Goal: Task Accomplishment & Management: Use online tool/utility

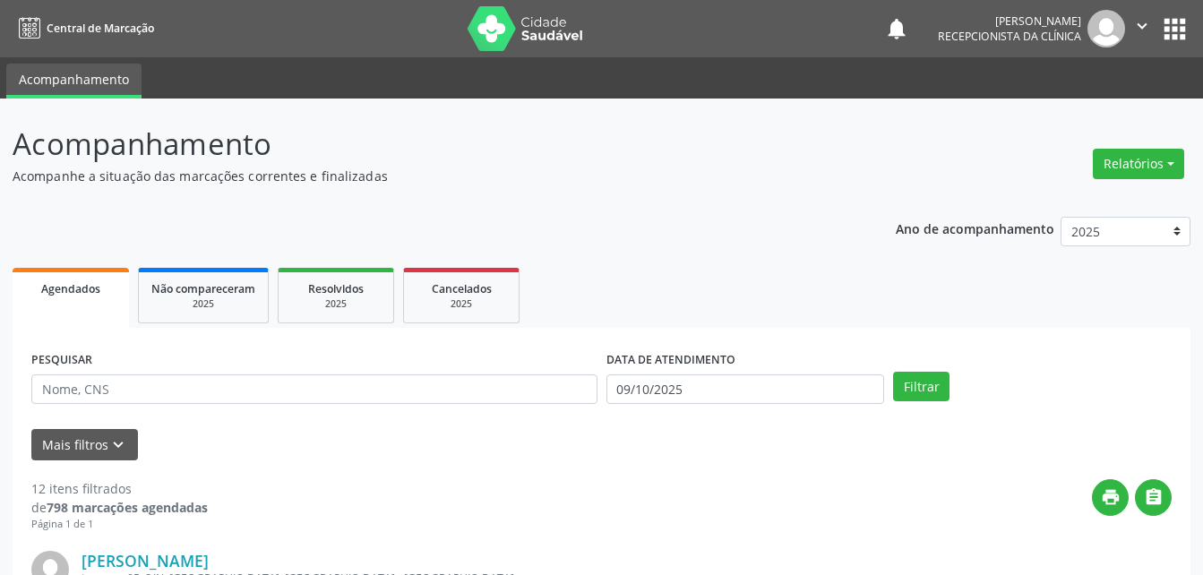
click at [773, 409] on div "DATA DE ATENDIMENTO [DATE]" at bounding box center [746, 382] width 288 height 70
click at [765, 386] on input "09/10/2025" at bounding box center [746, 390] width 279 height 30
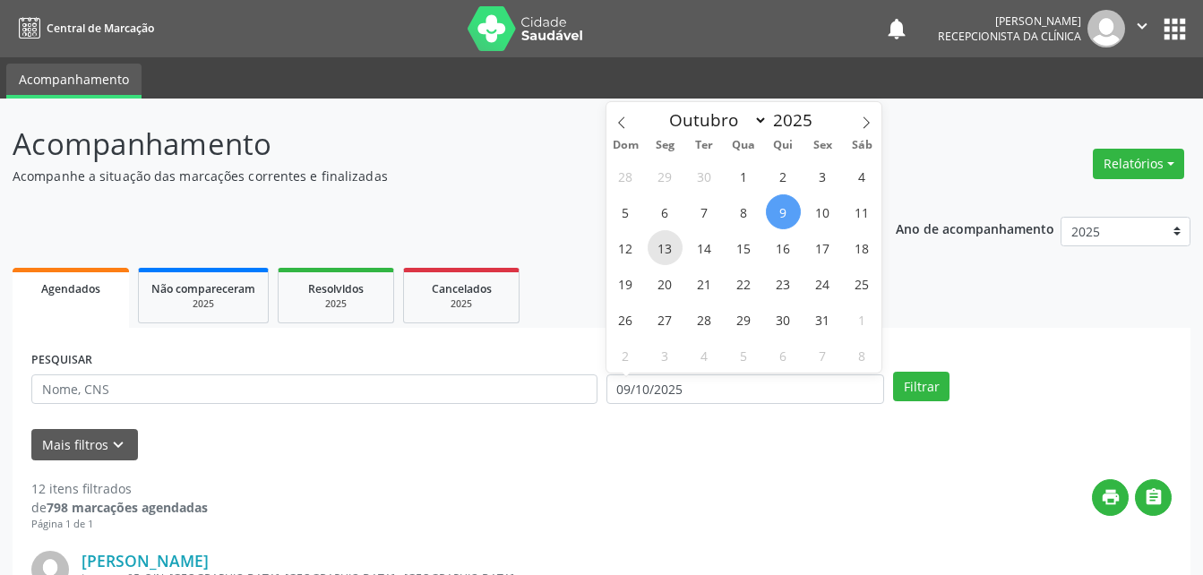
click at [668, 246] on span "13" at bounding box center [665, 247] width 35 height 35
type input "[DATE]"
click at [668, 246] on span "13" at bounding box center [665, 247] width 35 height 35
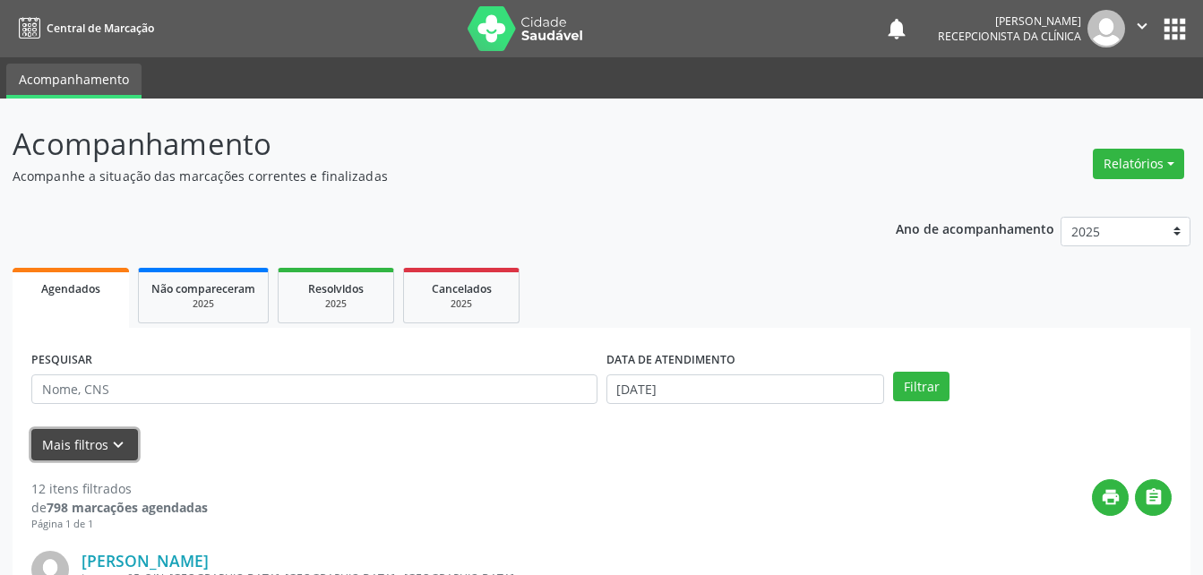
click at [113, 446] on icon "keyboard_arrow_down" at bounding box center [118, 445] width 20 height 20
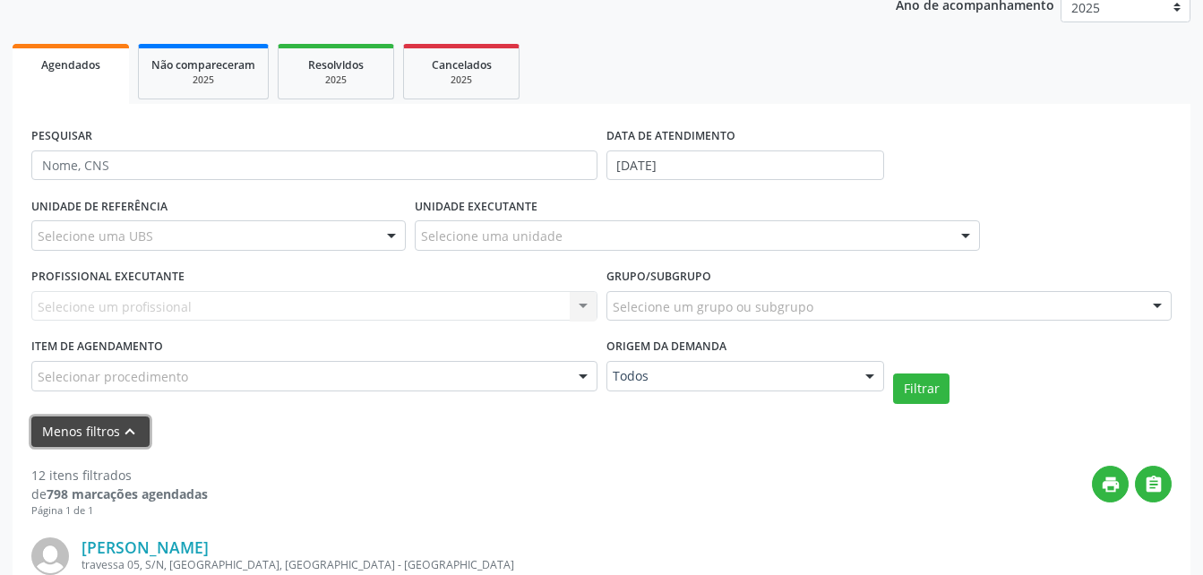
scroll to position [269, 0]
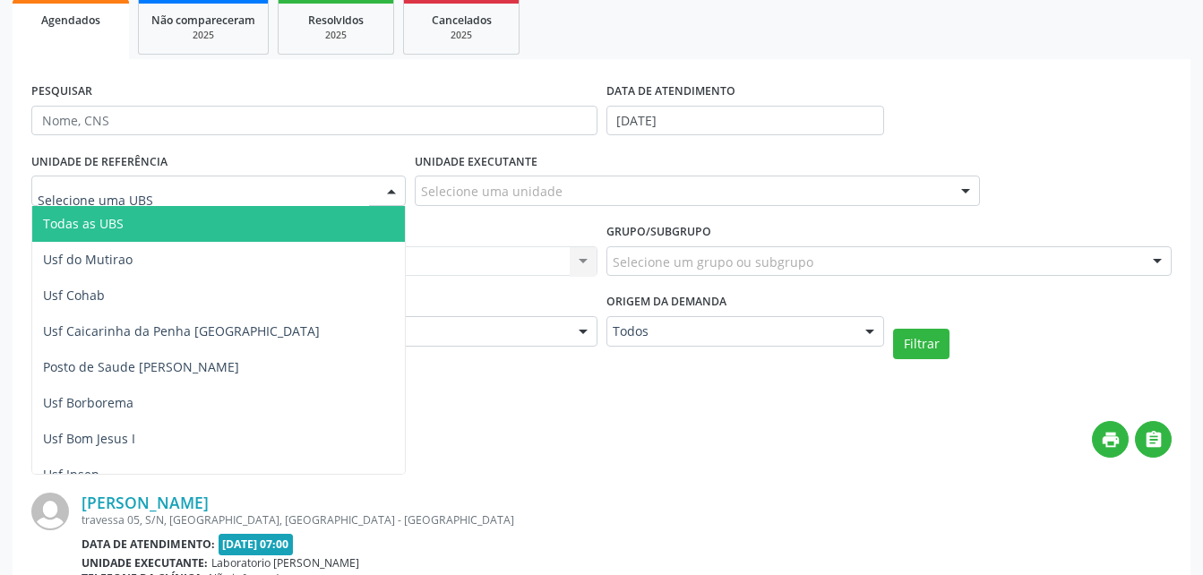
click at [151, 189] on div at bounding box center [218, 191] width 375 height 30
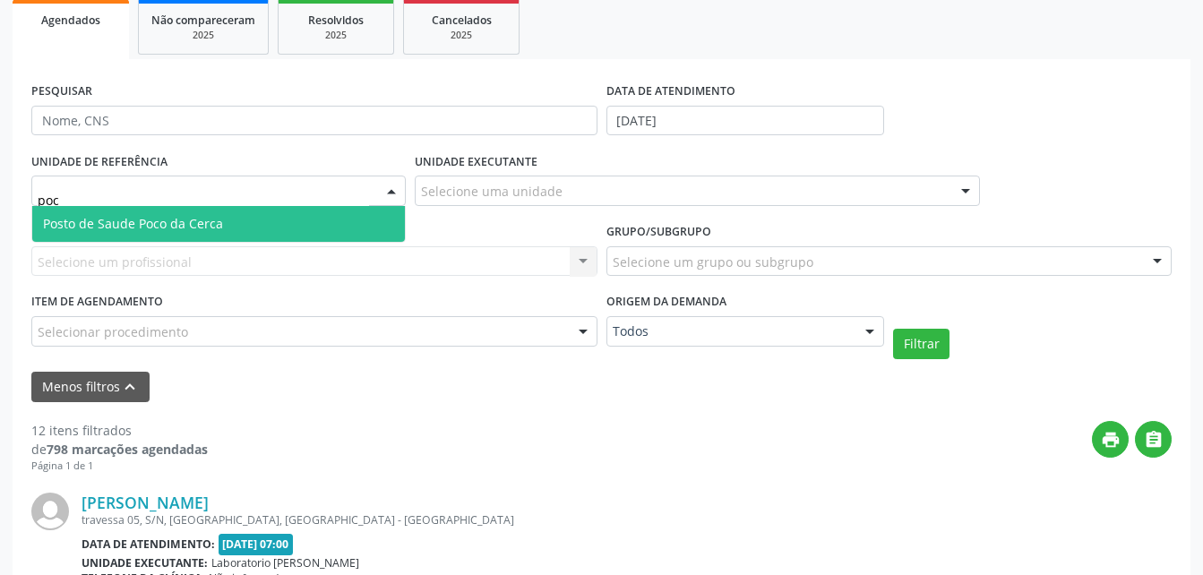
type input "poco"
click at [196, 218] on span "Posto de Saude Poco da Cerca" at bounding box center [133, 223] width 180 height 17
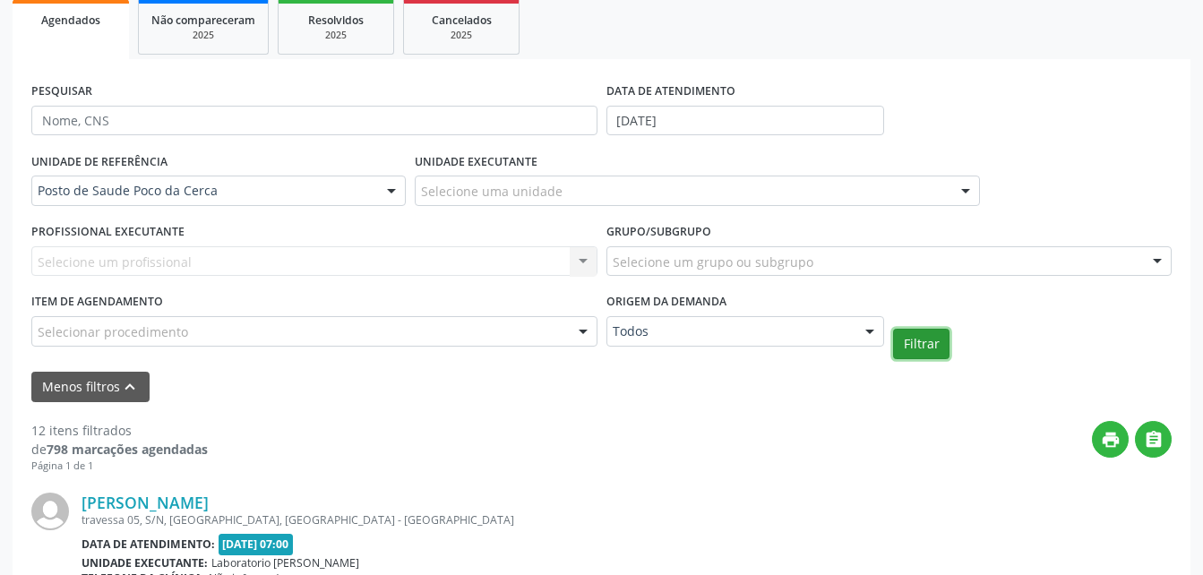
click at [930, 343] on button "Filtrar" at bounding box center [921, 344] width 56 height 30
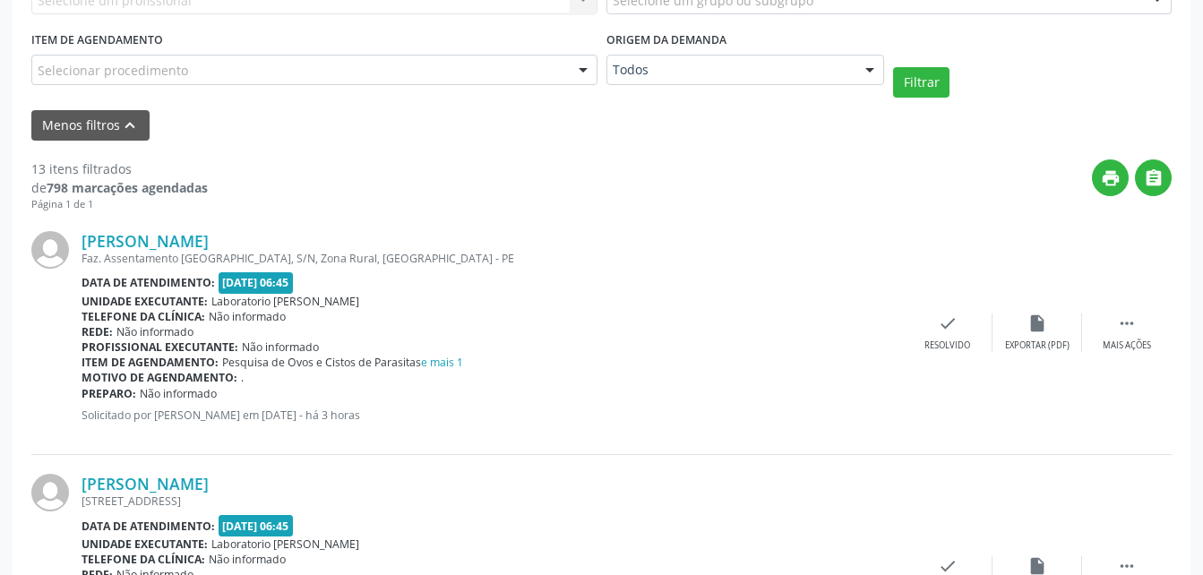
scroll to position [627, 0]
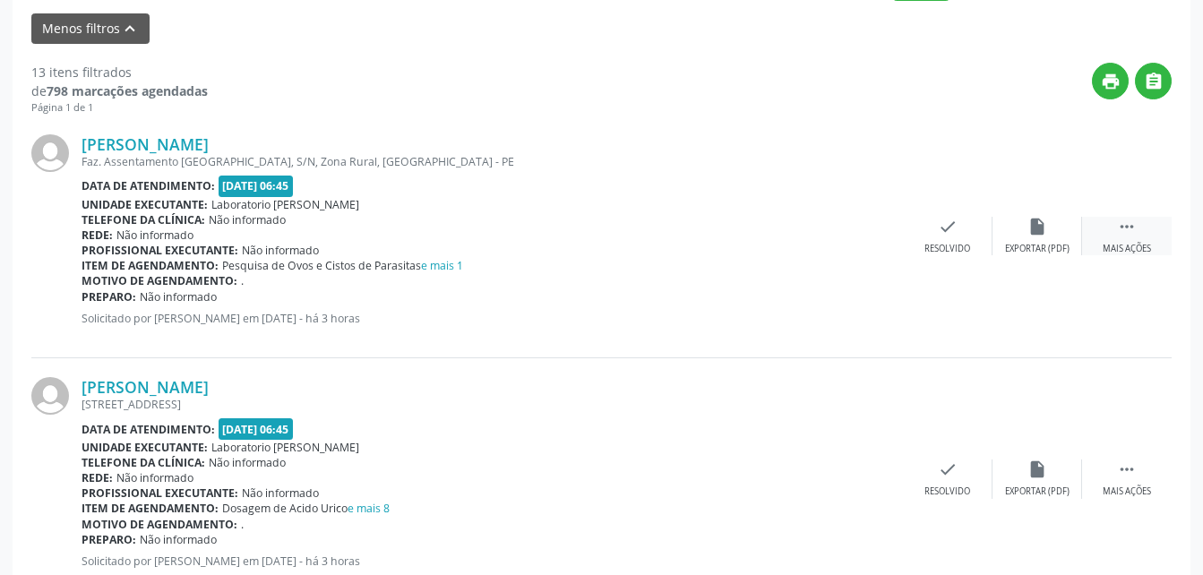
drag, startPoint x: 1116, startPoint y: 236, endPoint x: 1104, endPoint y: 232, distance: 13.0
click at [1115, 235] on div " Mais ações" at bounding box center [1127, 236] width 90 height 39
click at [863, 237] on div "print Imprimir" at bounding box center [859, 236] width 90 height 39
drag, startPoint x: 1124, startPoint y: 477, endPoint x: 1089, endPoint y: 466, distance: 36.6
click at [1124, 477] on icon "" at bounding box center [1127, 470] width 20 height 20
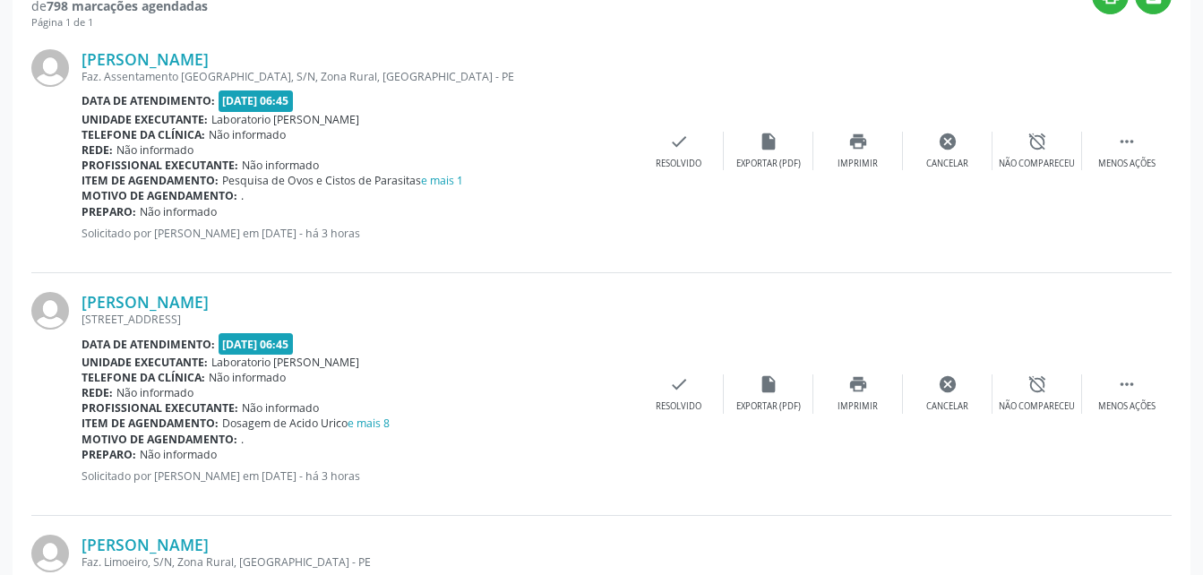
scroll to position [896, 0]
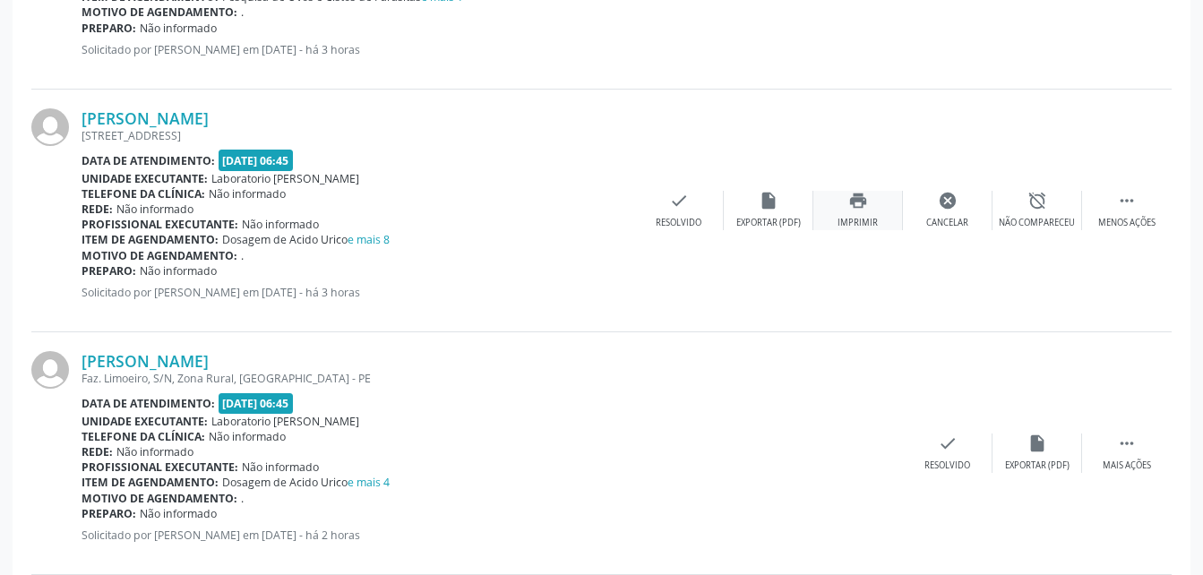
click at [857, 209] on icon "print" at bounding box center [858, 201] width 20 height 20
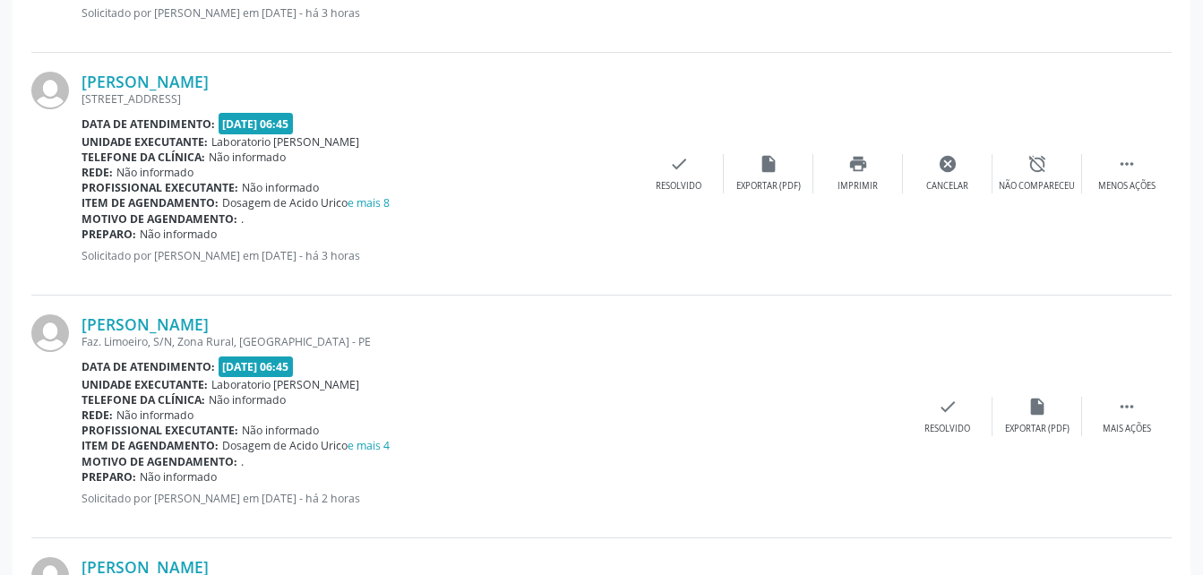
scroll to position [1075, 0]
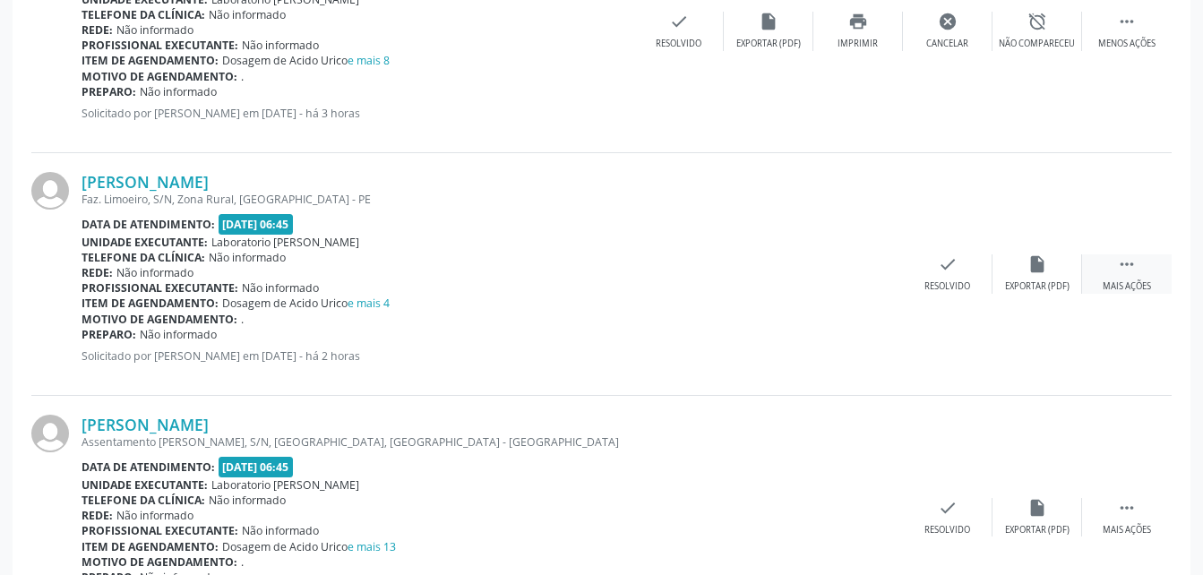
click at [1126, 259] on icon "" at bounding box center [1127, 264] width 20 height 20
click at [850, 278] on div "print Imprimir" at bounding box center [859, 273] width 90 height 39
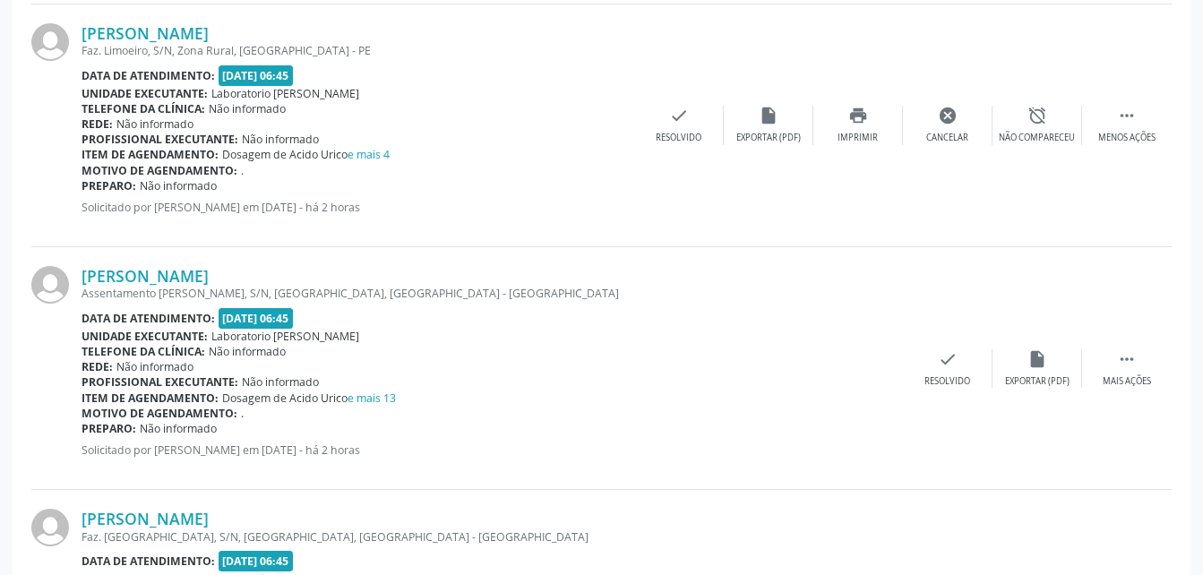
scroll to position [1344, 0]
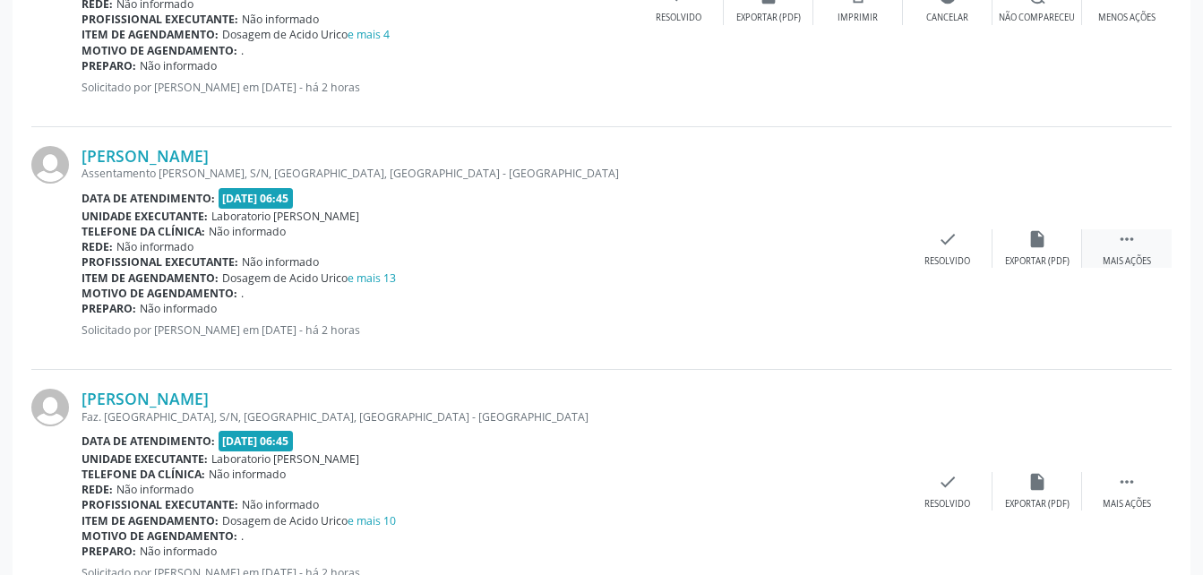
click at [1124, 235] on icon "" at bounding box center [1127, 239] width 20 height 20
click at [850, 243] on icon "print" at bounding box center [858, 239] width 20 height 20
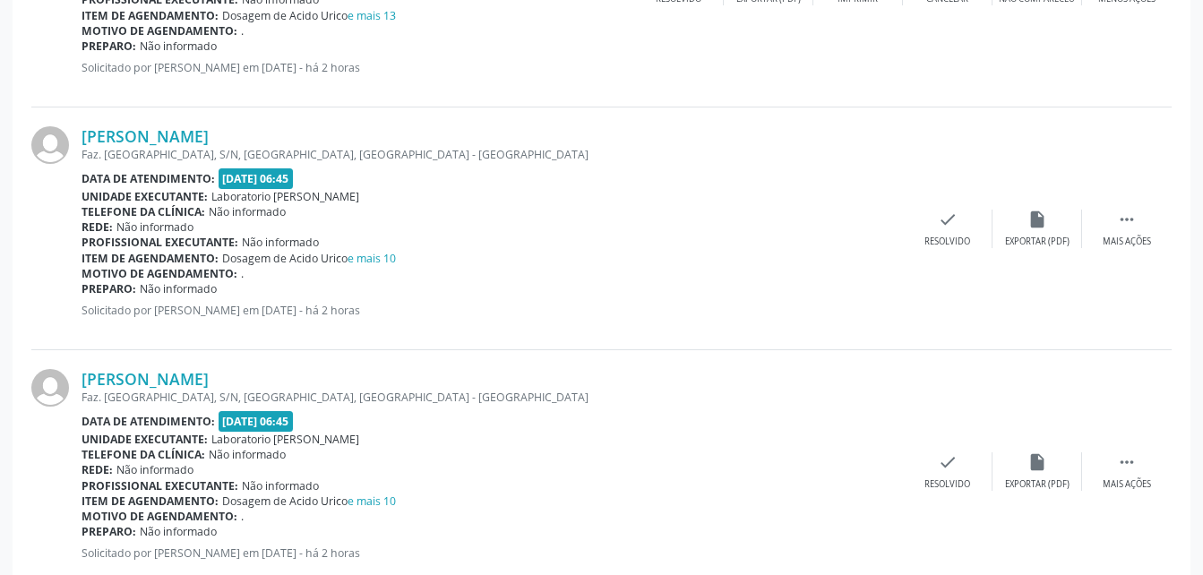
scroll to position [1613, 0]
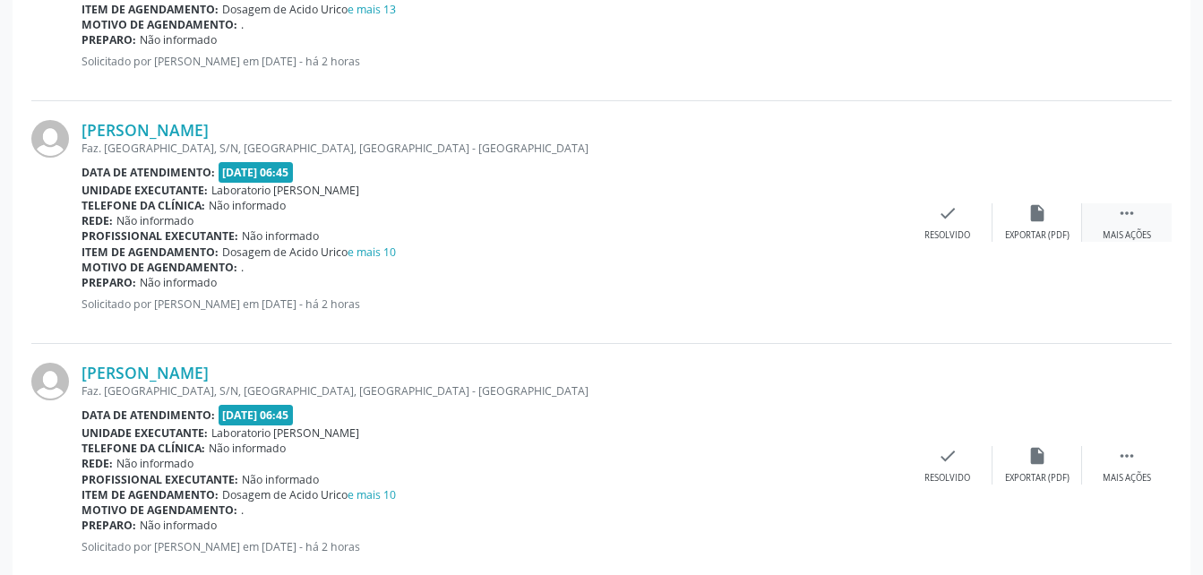
click at [1122, 239] on div "Mais ações" at bounding box center [1127, 235] width 48 height 13
click at [850, 221] on icon "print" at bounding box center [858, 213] width 20 height 20
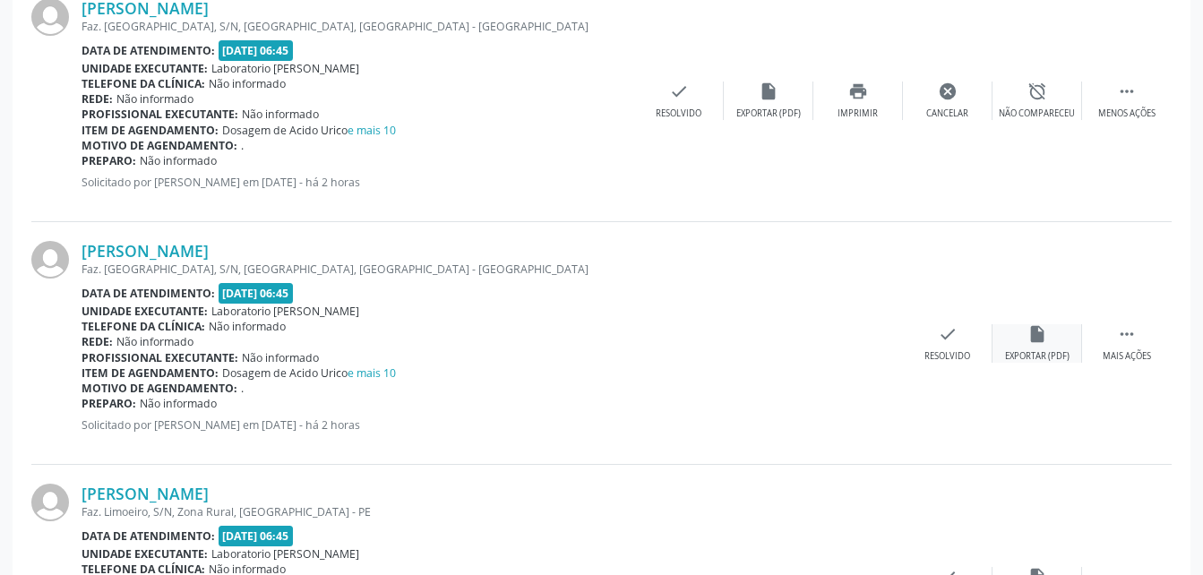
scroll to position [1881, 0]
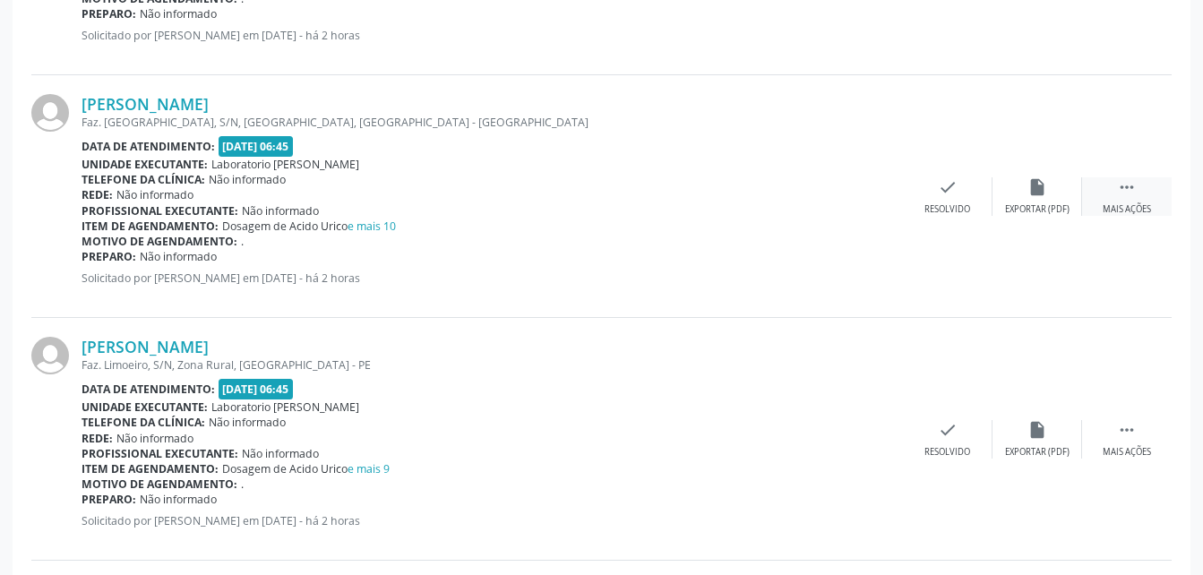
click at [1124, 192] on icon "" at bounding box center [1127, 187] width 20 height 20
click at [850, 188] on icon "print" at bounding box center [858, 187] width 20 height 20
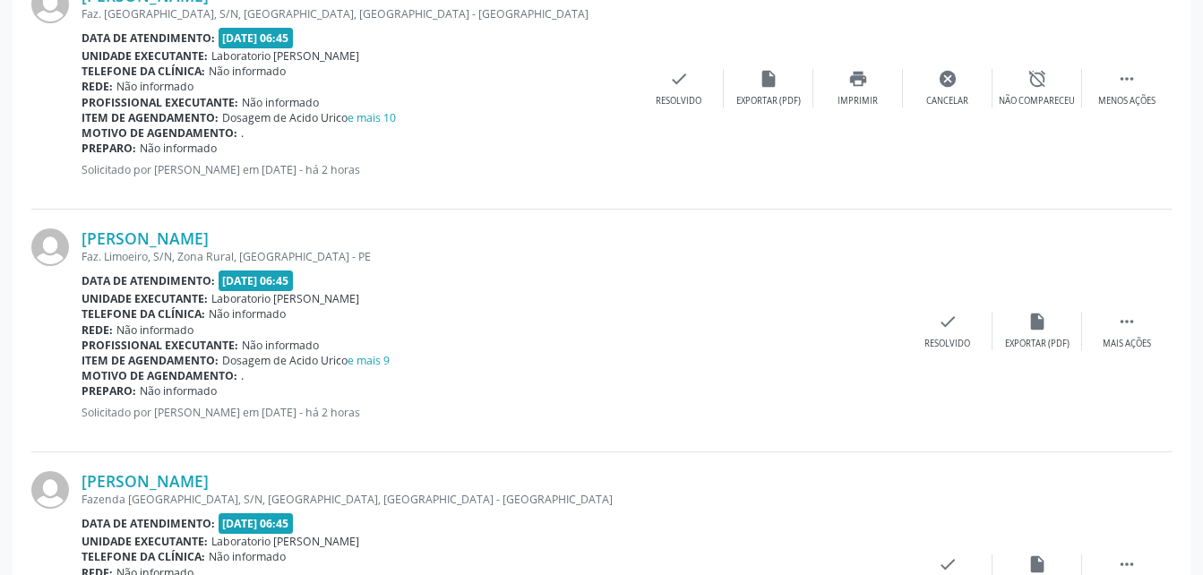
scroll to position [2150, 0]
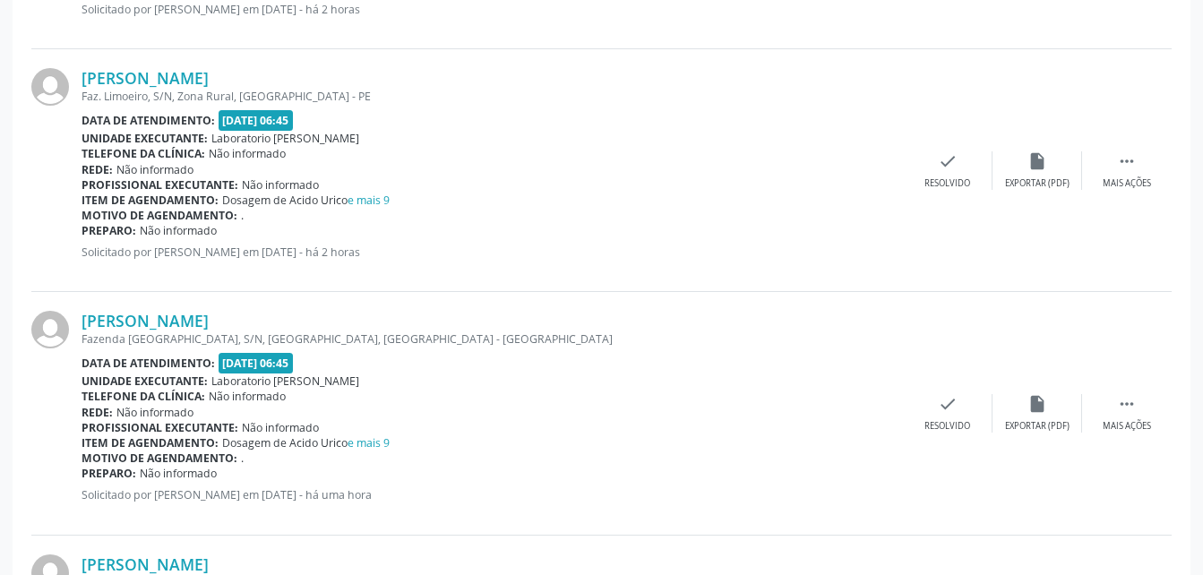
click at [1115, 150] on div "João Alves da Silva Faz. Limoeiro, S/N, Zona Rural, Serra Talhada - PE Data de …" at bounding box center [601, 170] width 1141 height 243
click at [1134, 158] on icon "" at bounding box center [1127, 161] width 20 height 20
click at [844, 158] on div "print Imprimir" at bounding box center [859, 170] width 90 height 39
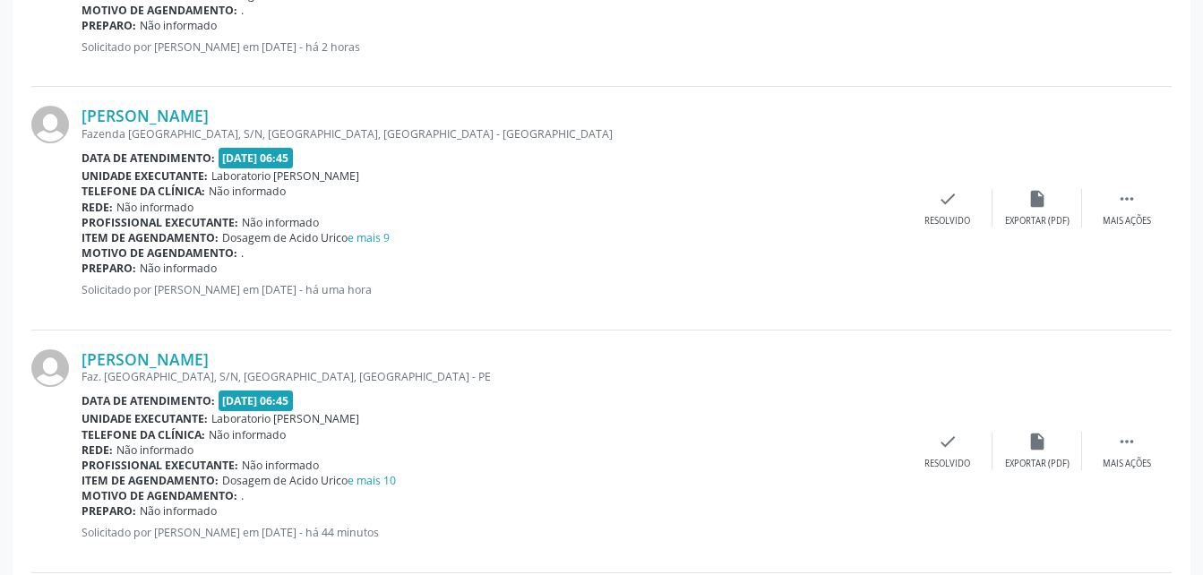
scroll to position [2419, 0]
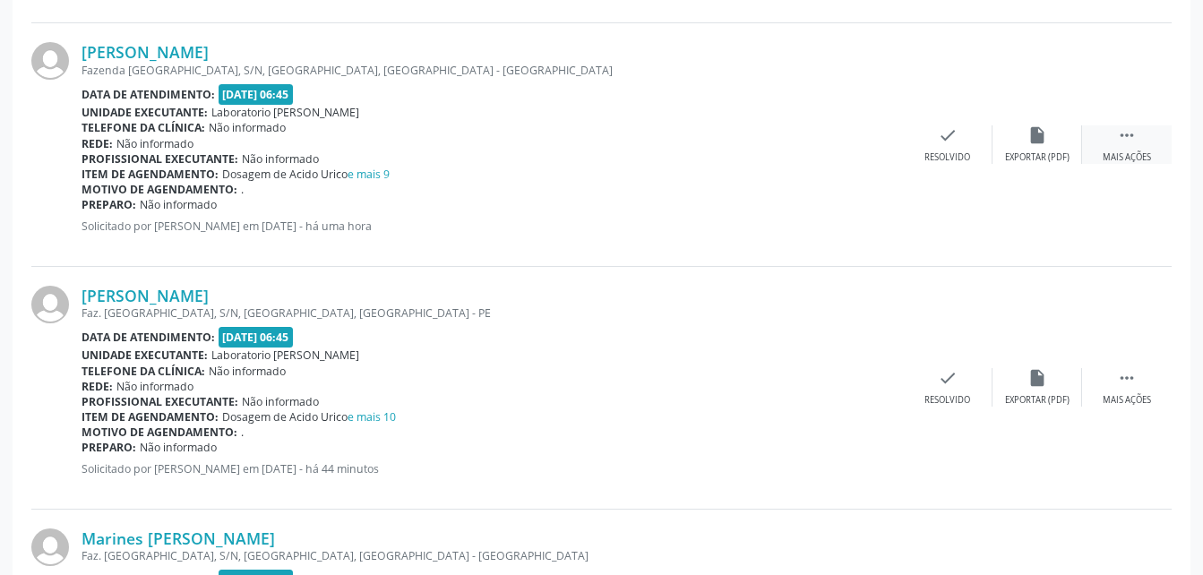
click at [1126, 159] on div "Mais ações" at bounding box center [1127, 157] width 48 height 13
click at [858, 140] on icon "print" at bounding box center [858, 135] width 20 height 20
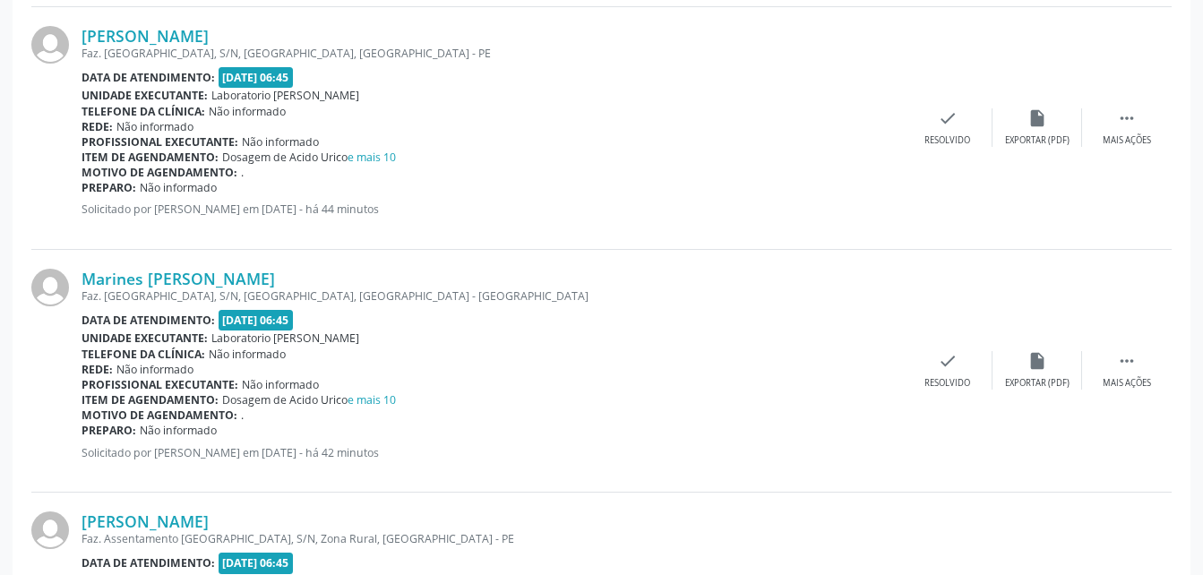
scroll to position [2688, 0]
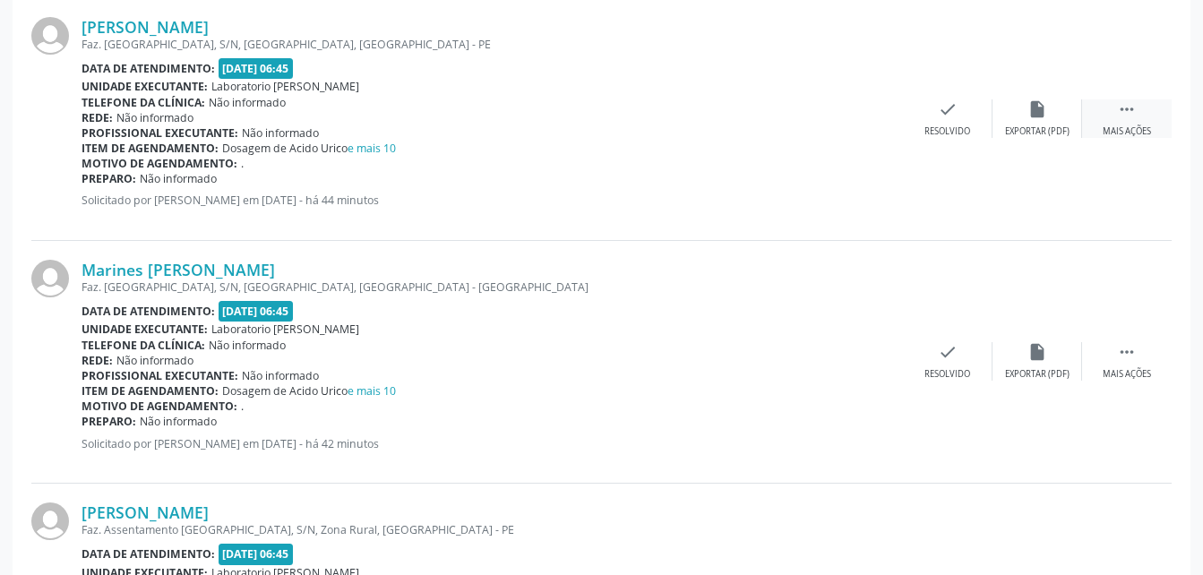
click at [1108, 125] on div "Mais ações" at bounding box center [1127, 131] width 48 height 13
click at [851, 112] on icon "print" at bounding box center [858, 109] width 20 height 20
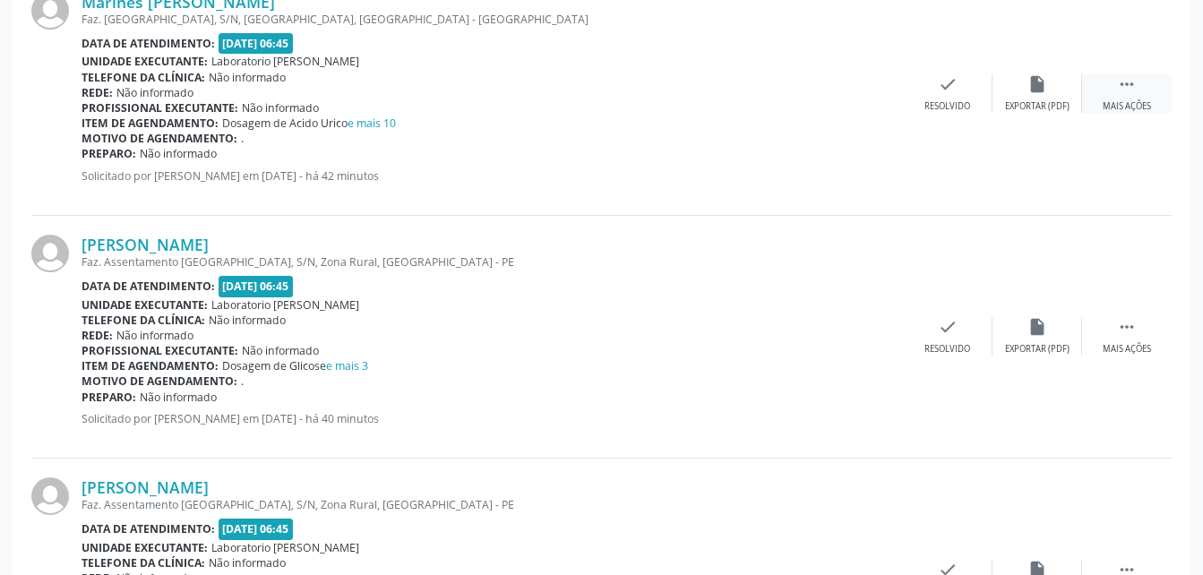
scroll to position [2957, 0]
click at [1102, 83] on div " Mais ações" at bounding box center [1127, 92] width 90 height 39
click at [860, 82] on icon "print" at bounding box center [858, 83] width 20 height 20
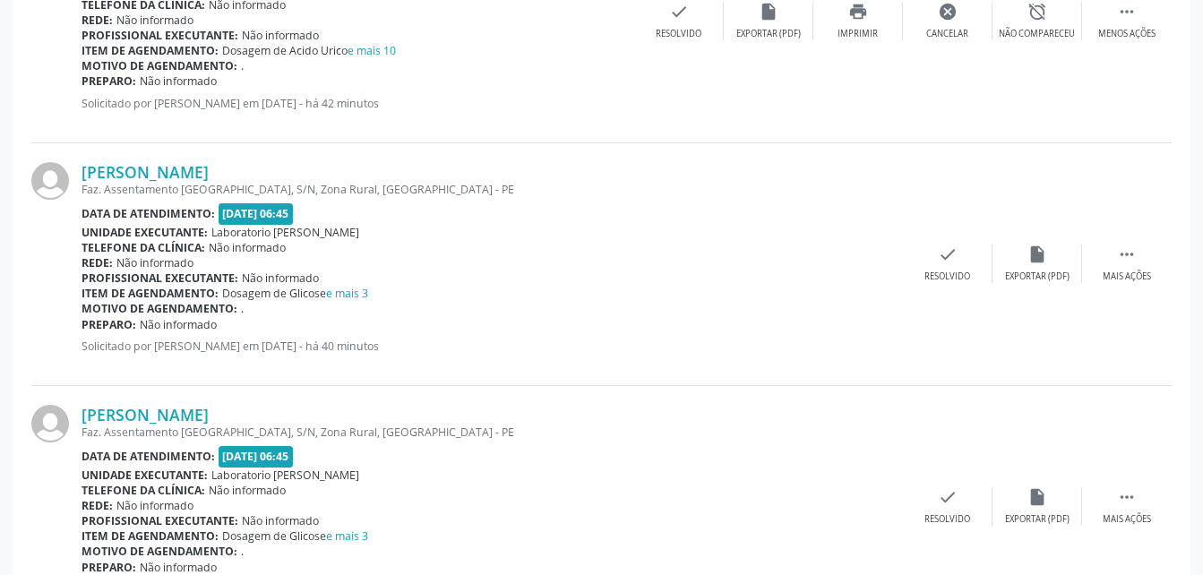
scroll to position [3136, 0]
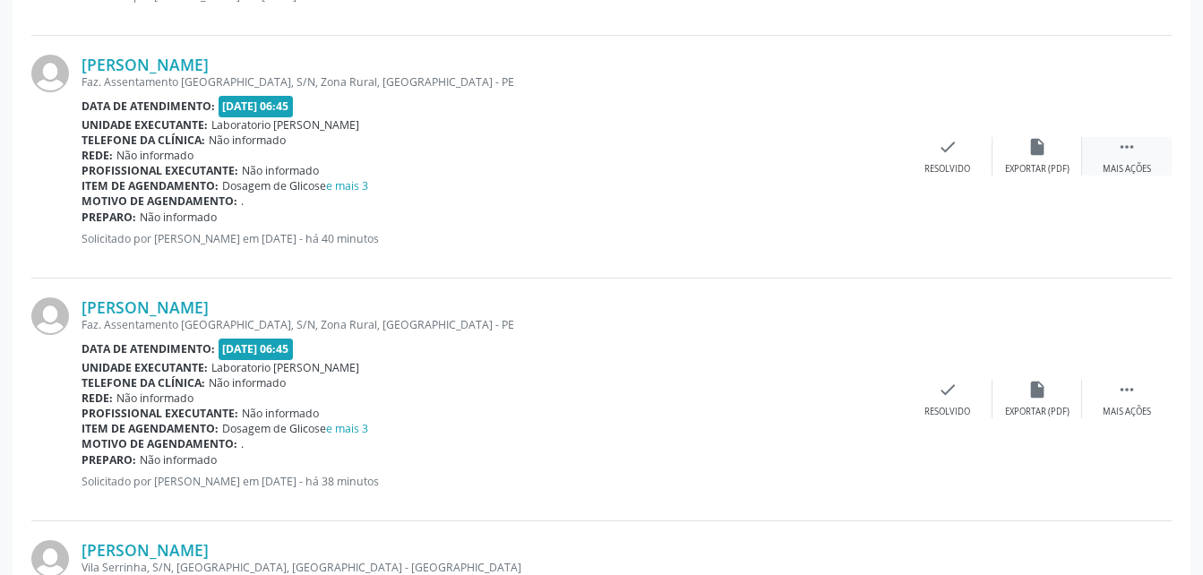
click at [1132, 144] on icon "" at bounding box center [1127, 147] width 20 height 20
click at [871, 143] on div "print Imprimir" at bounding box center [859, 156] width 90 height 39
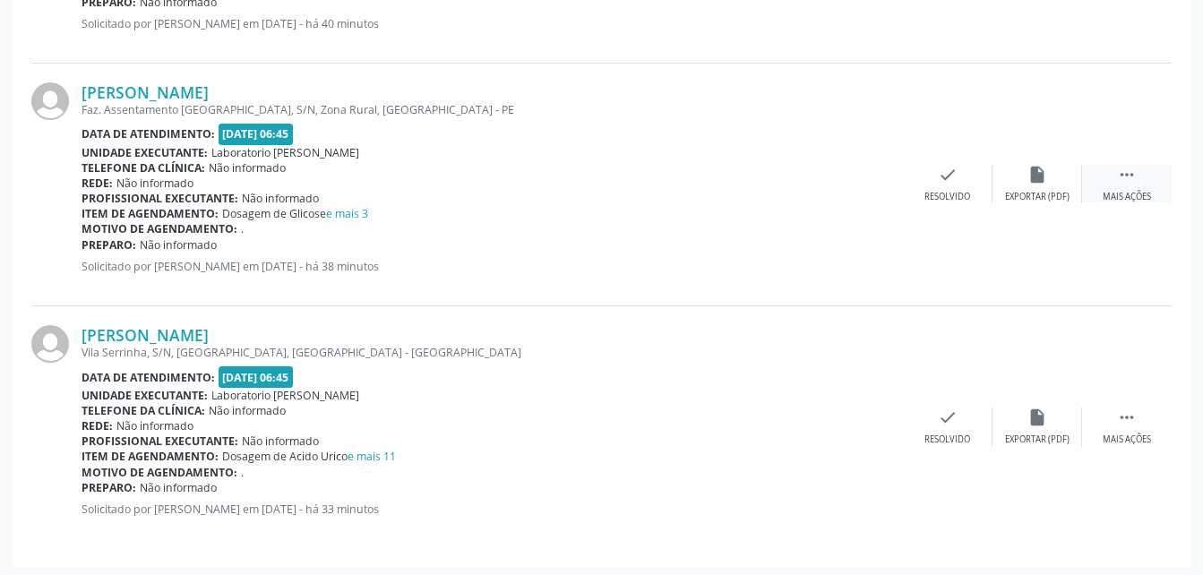
scroll to position [3355, 0]
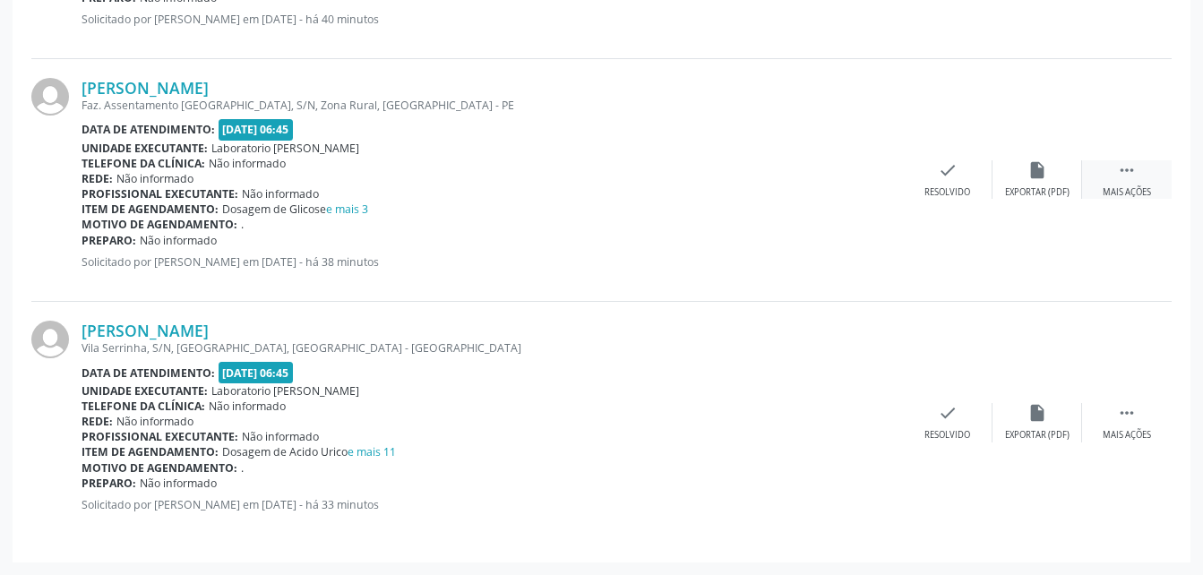
click at [1129, 169] on icon "" at bounding box center [1127, 170] width 20 height 20
click at [860, 168] on icon "print" at bounding box center [858, 170] width 20 height 20
click at [1111, 404] on div " Mais ações" at bounding box center [1127, 422] width 90 height 39
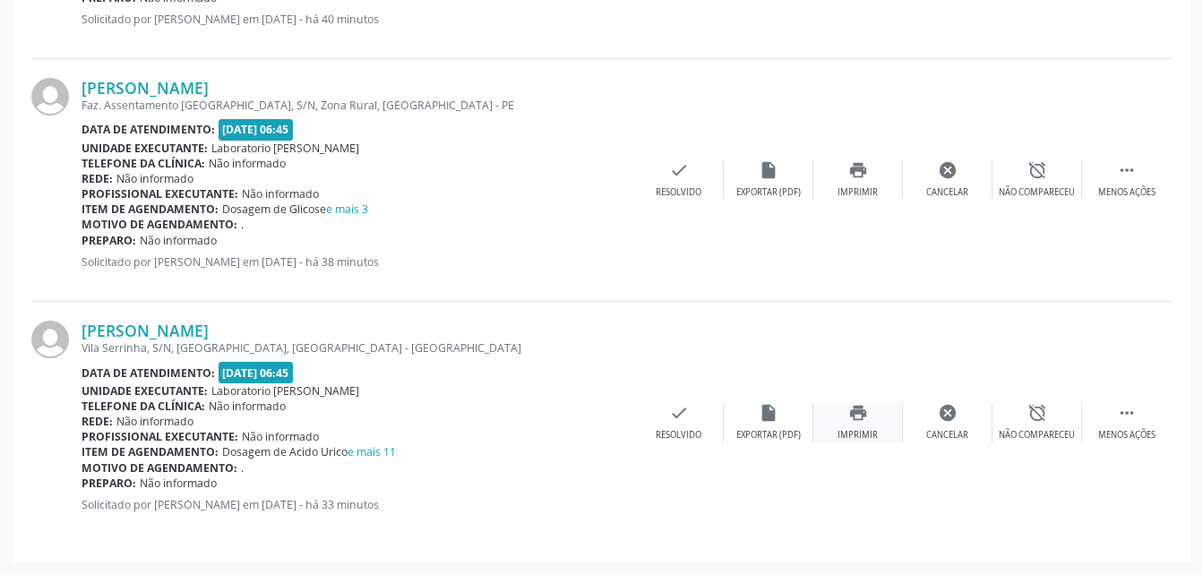
click at [874, 406] on div "print Imprimir" at bounding box center [859, 422] width 90 height 39
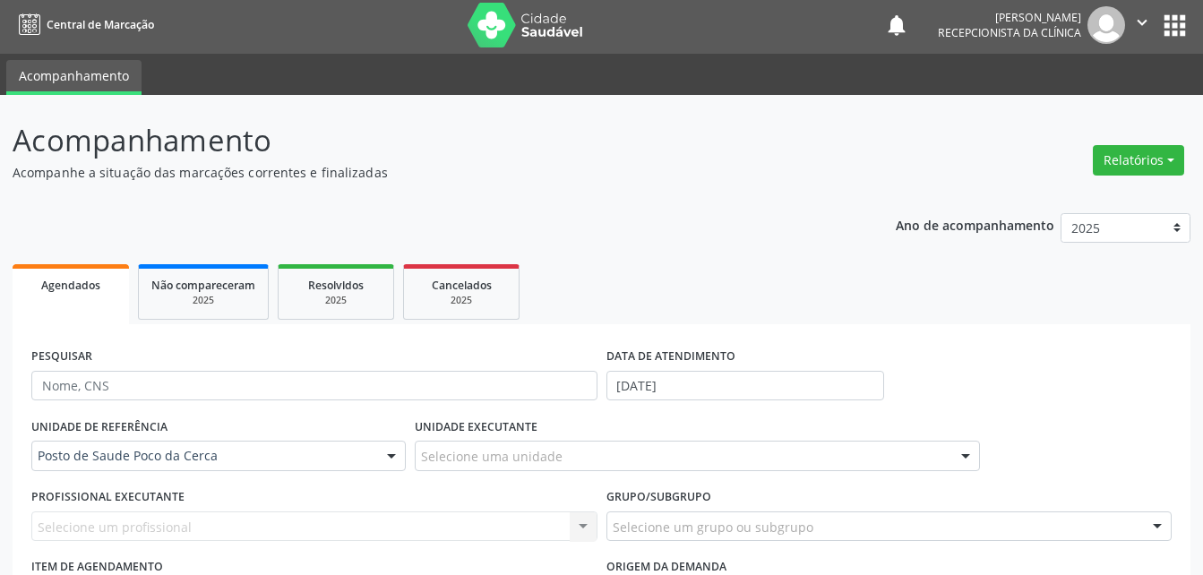
scroll to position [0, 0]
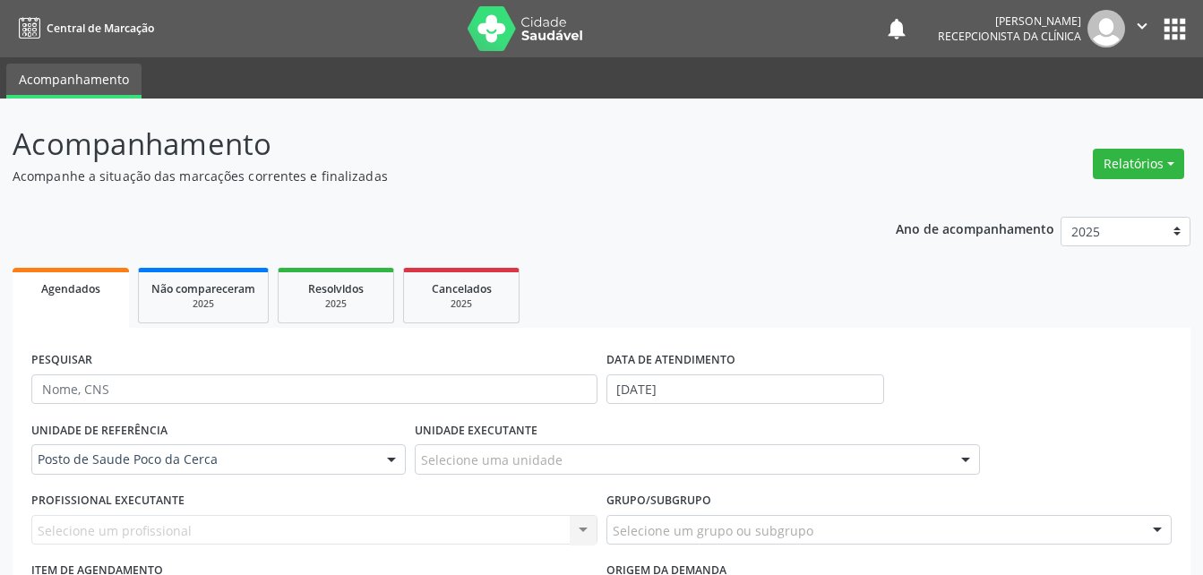
click at [64, 30] on span "Central de Marcação" at bounding box center [101, 28] width 108 height 15
click at [1129, 30] on button "" at bounding box center [1142, 29] width 34 height 38
click at [1088, 109] on link "Sair" at bounding box center [1097, 109] width 124 height 25
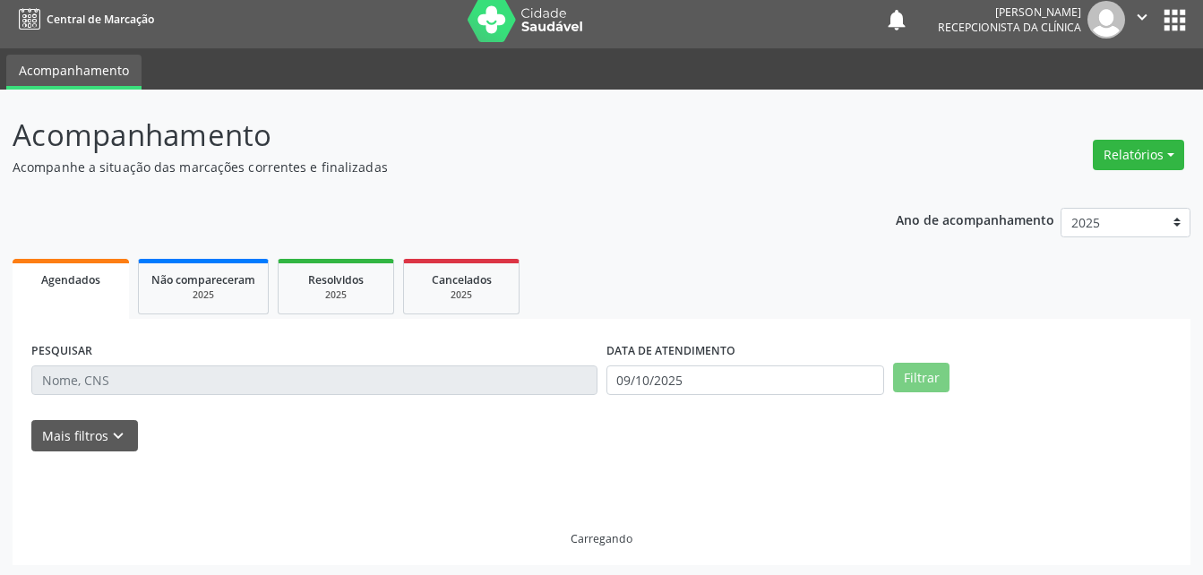
scroll to position [12, 0]
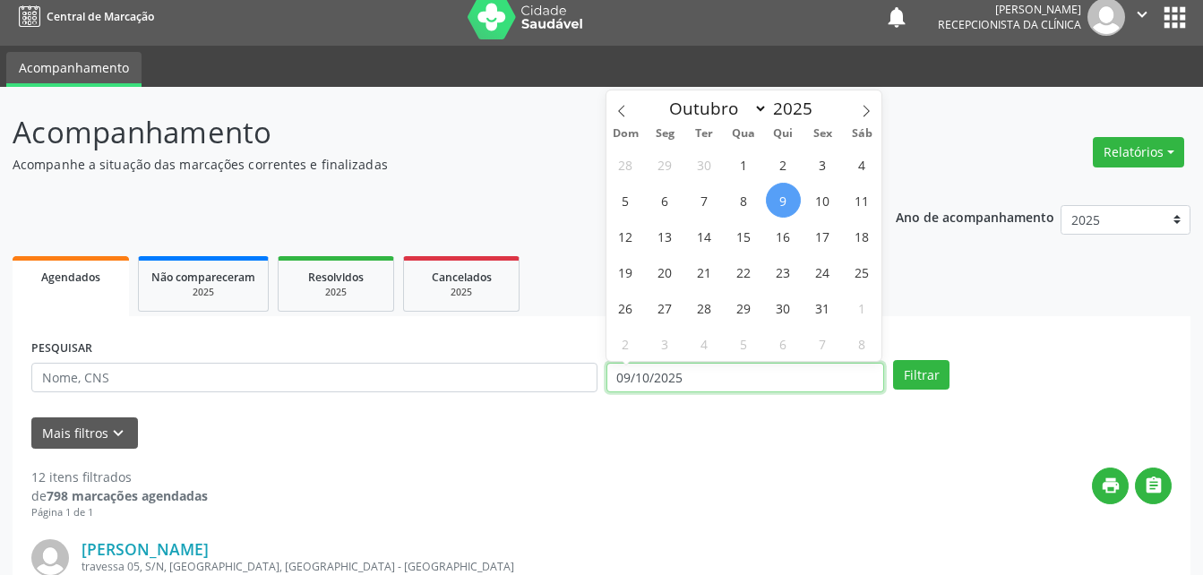
click at [730, 381] on input "09/10/2025" at bounding box center [746, 378] width 279 height 30
click at [669, 231] on span "13" at bounding box center [665, 236] width 35 height 35
type input "[DATE]"
click at [669, 231] on span "13" at bounding box center [665, 236] width 35 height 35
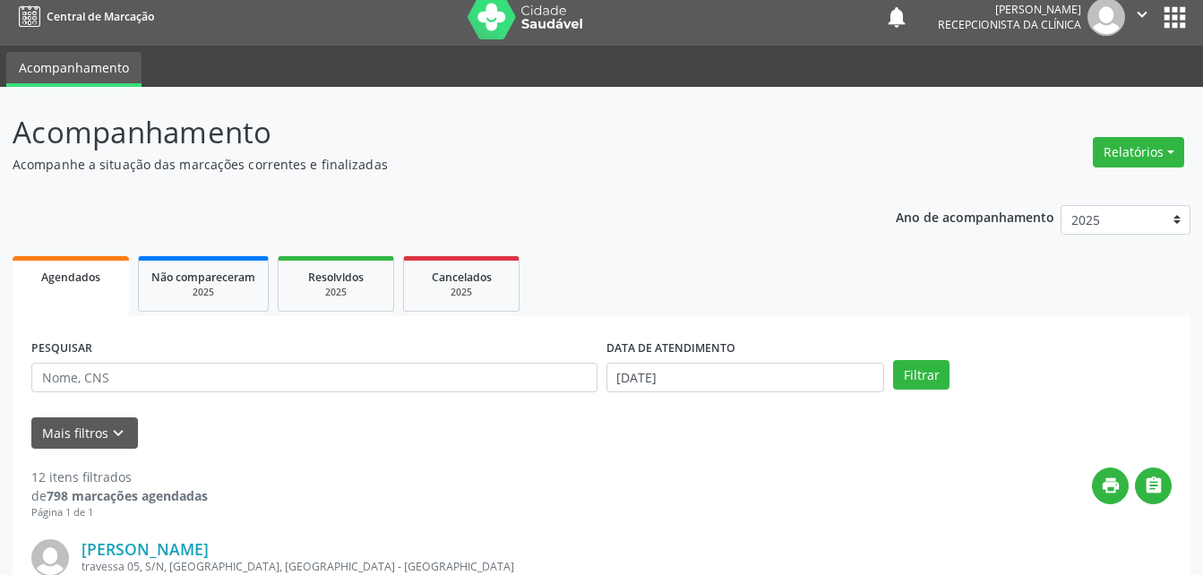
drag, startPoint x: 300, startPoint y: 401, endPoint x: 224, endPoint y: 400, distance: 76.2
click at [296, 400] on div "PESQUISAR" at bounding box center [314, 370] width 575 height 70
click at [86, 428] on button "Mais filtros keyboard_arrow_down" at bounding box center [84, 433] width 107 height 31
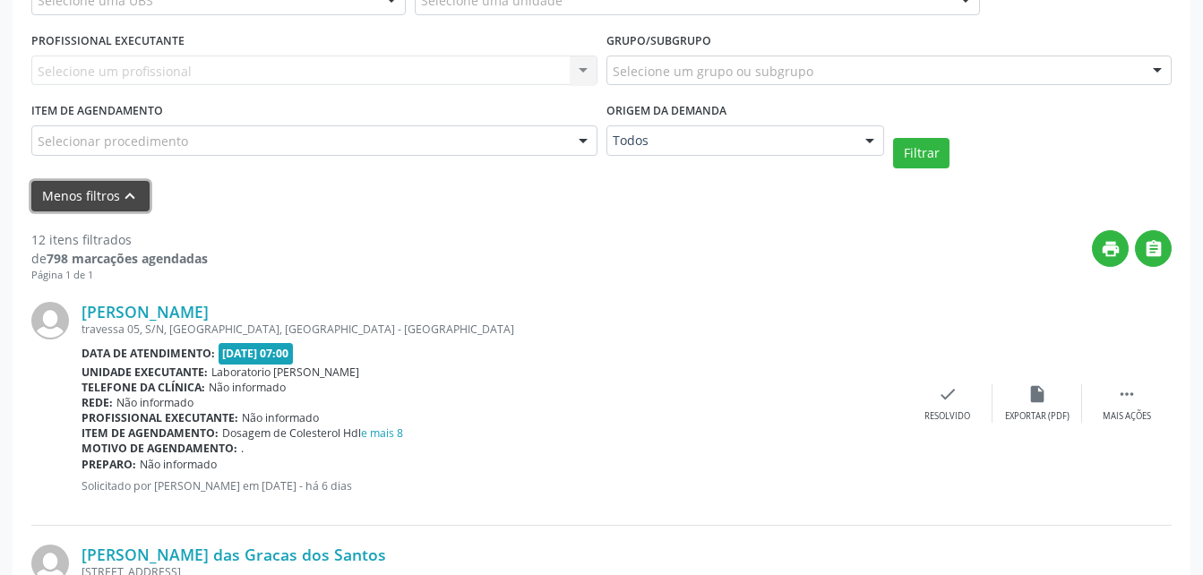
scroll to position [370, 0]
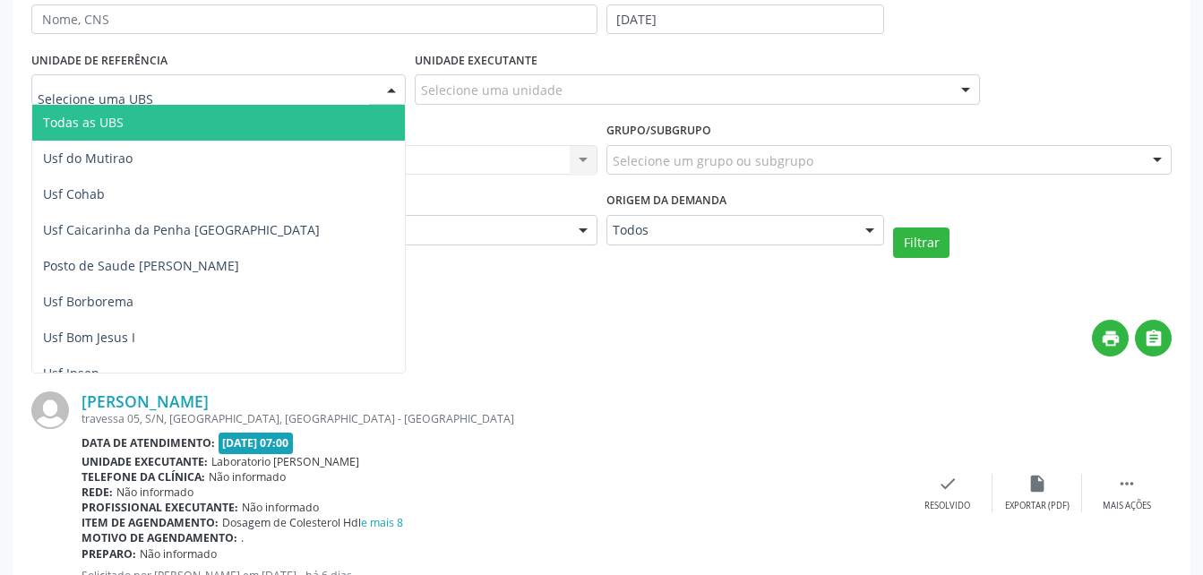
click at [154, 100] on div at bounding box center [218, 89] width 375 height 30
type input "AA"
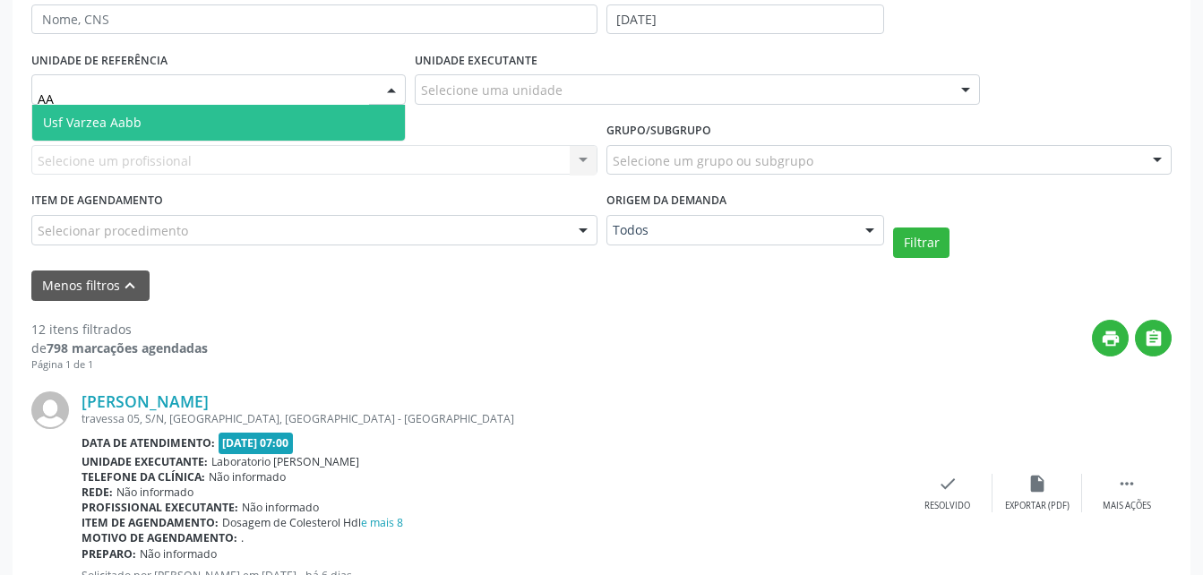
click at [101, 132] on span "Usf Varzea Aabb" at bounding box center [218, 123] width 373 height 36
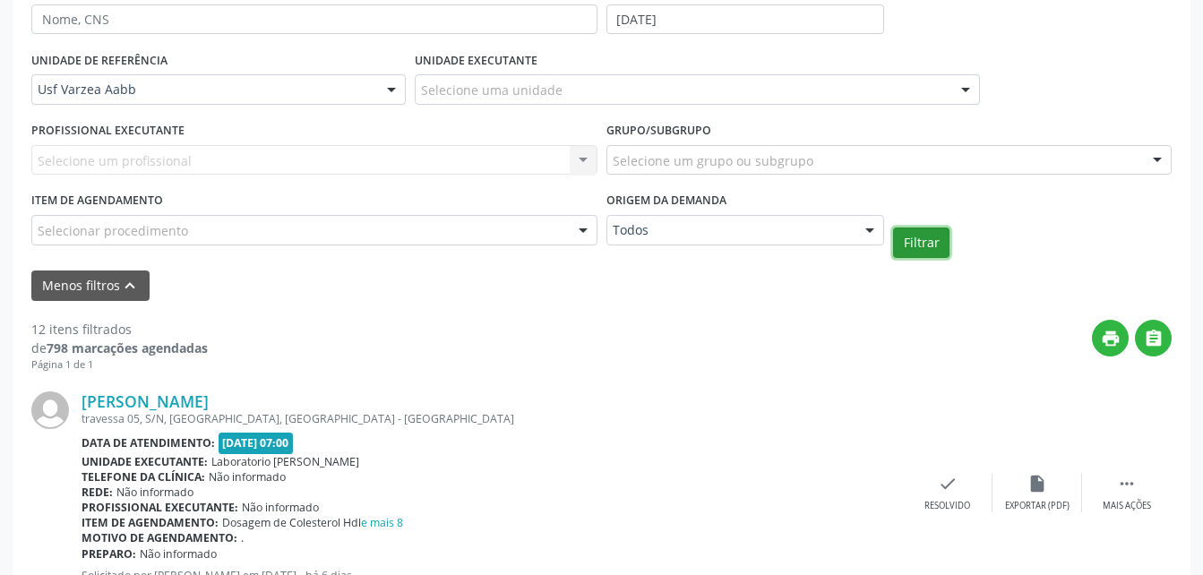
click at [899, 241] on button "Filtrar" at bounding box center [921, 243] width 56 height 30
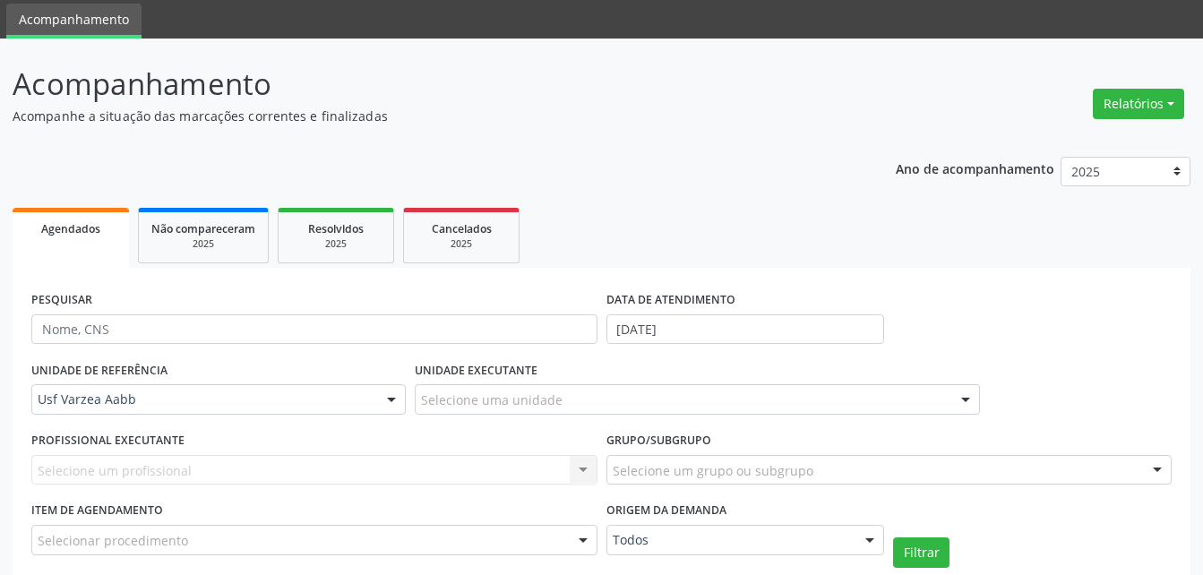
scroll to position [184, 0]
